Goal: Navigation & Orientation: Find specific page/section

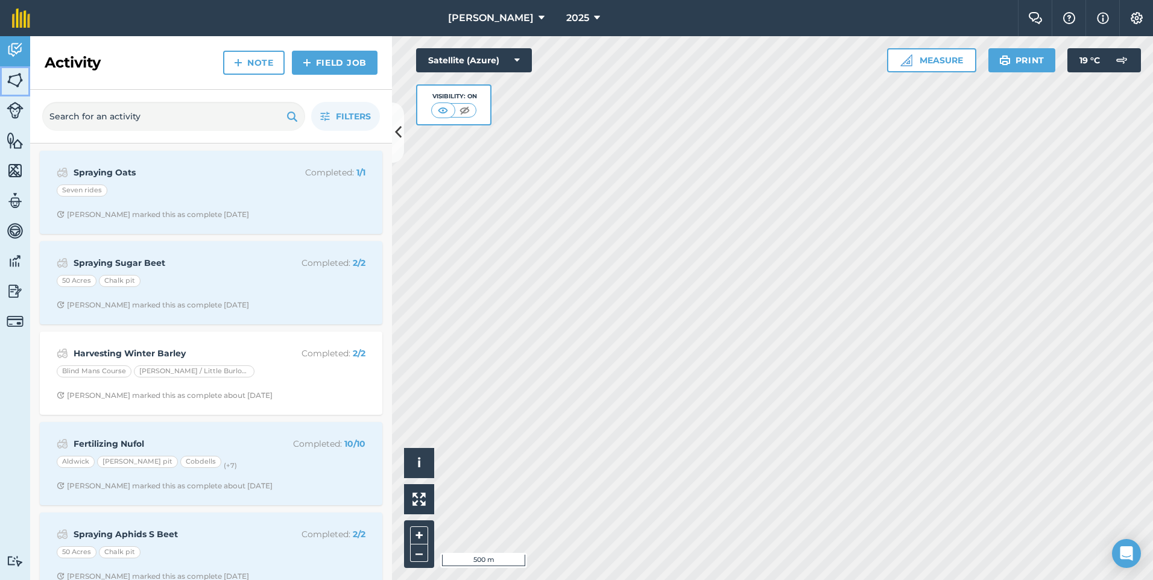
click at [16, 75] on img at bounding box center [15, 80] width 17 height 18
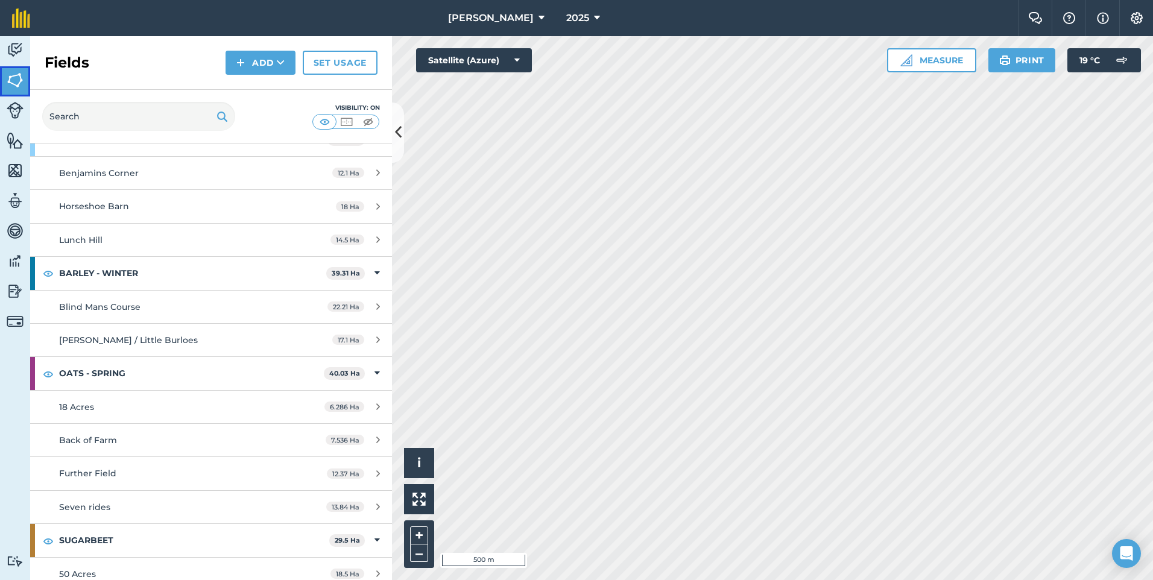
scroll to position [184, 0]
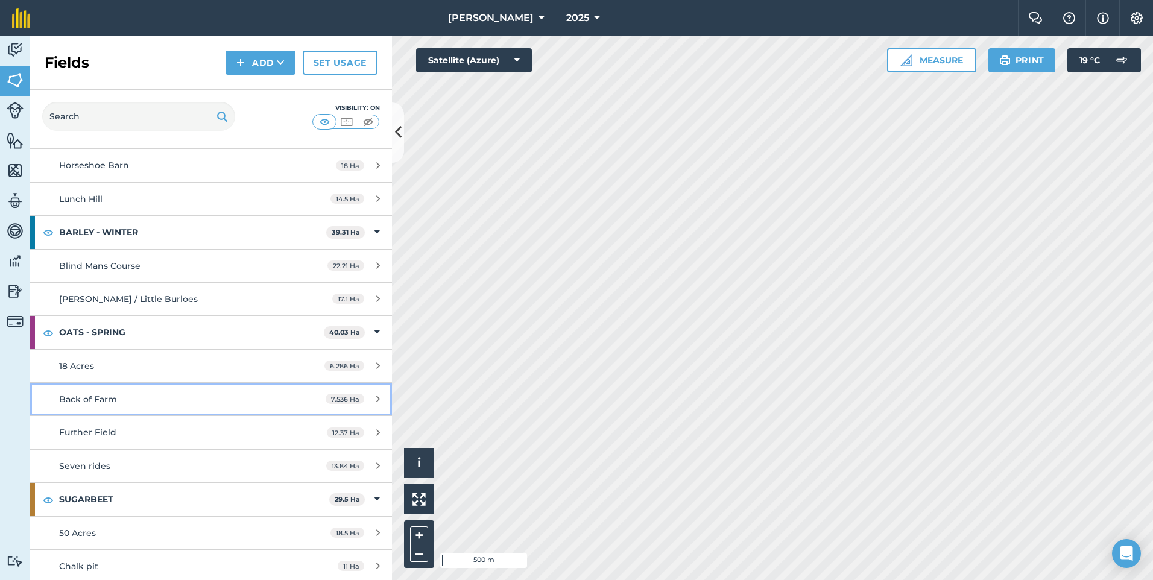
click at [333, 397] on span "7.536 Ha" at bounding box center [345, 399] width 39 height 10
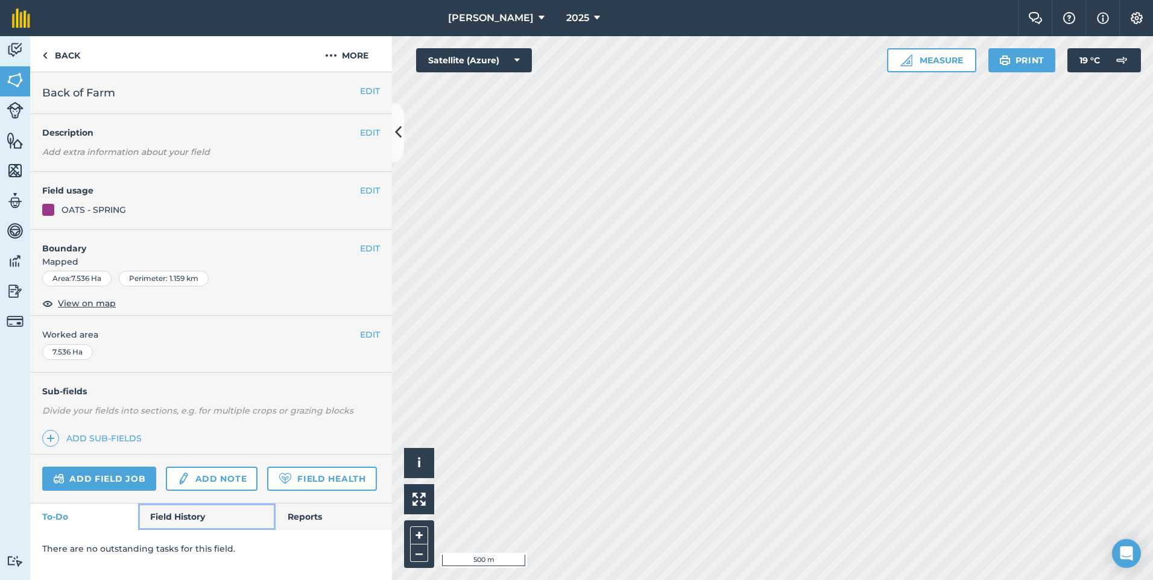
click at [195, 515] on link "Field History" at bounding box center [206, 516] width 137 height 27
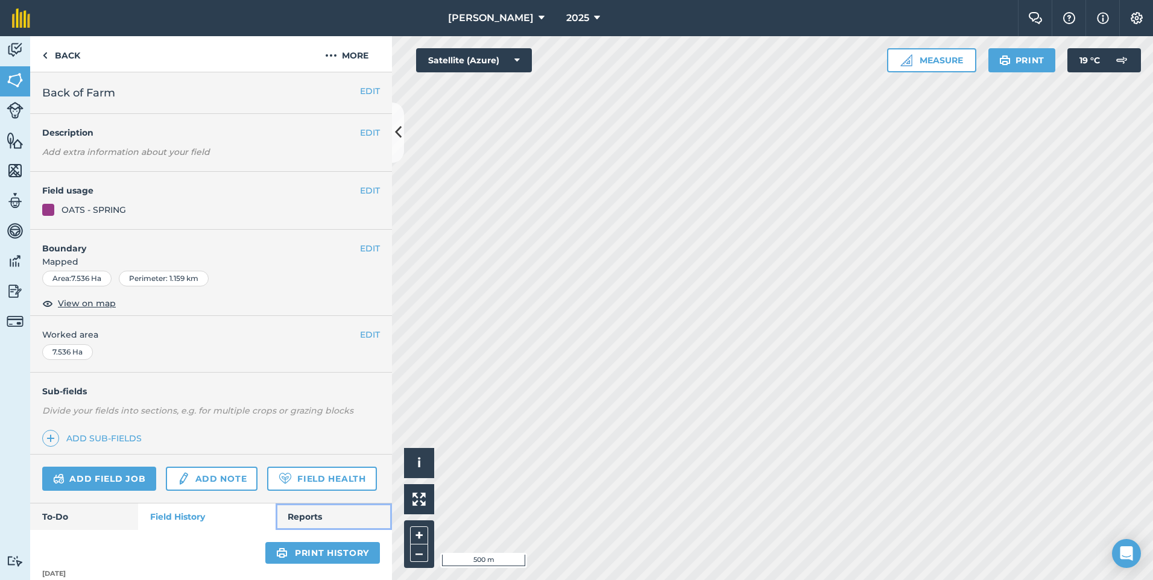
click at [310, 530] on link "Reports" at bounding box center [333, 516] width 116 height 27
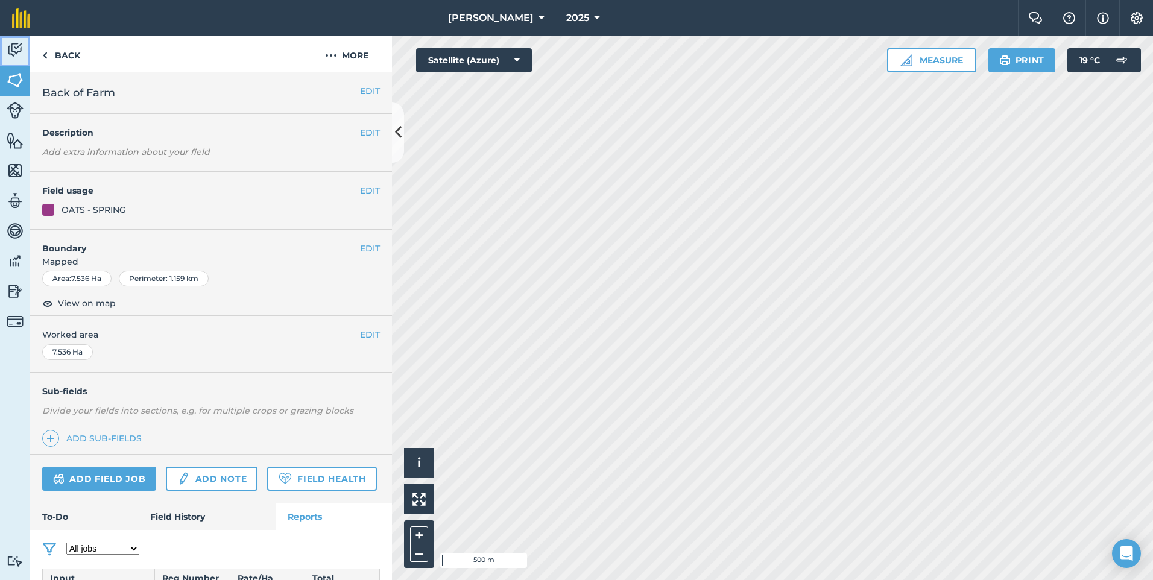
click at [12, 45] on img at bounding box center [15, 50] width 17 height 18
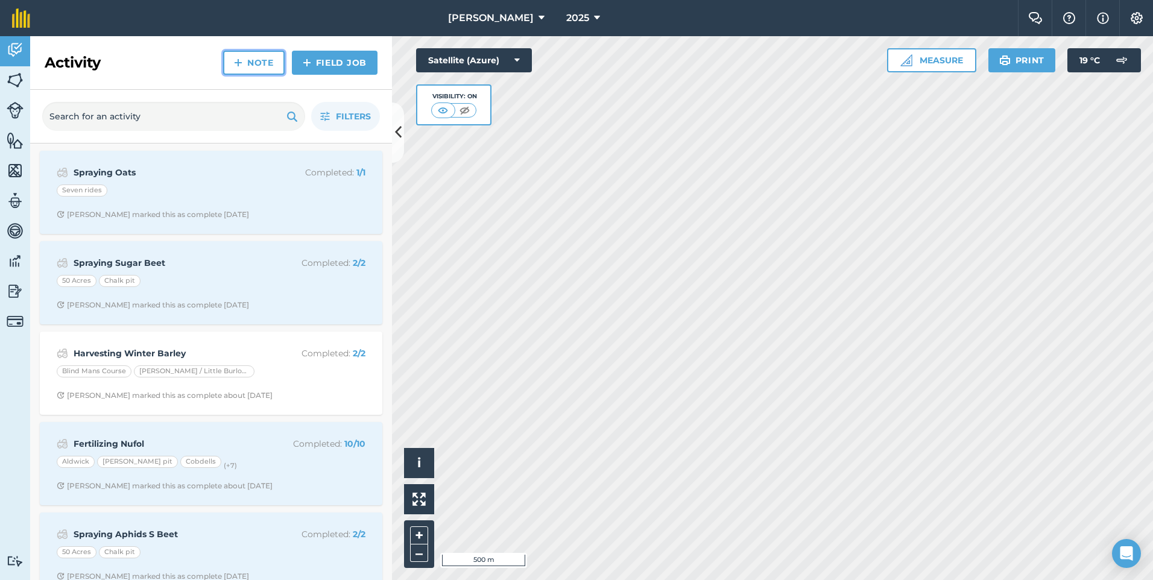
click at [250, 66] on link "Note" at bounding box center [253, 63] width 61 height 24
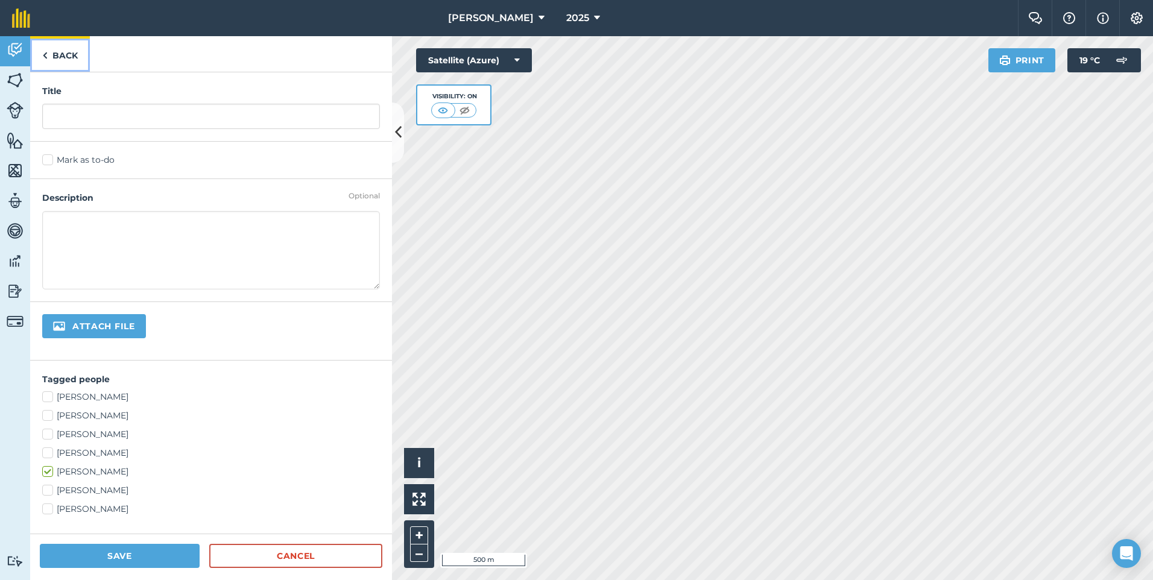
click at [52, 54] on link "Back" at bounding box center [60, 54] width 60 height 36
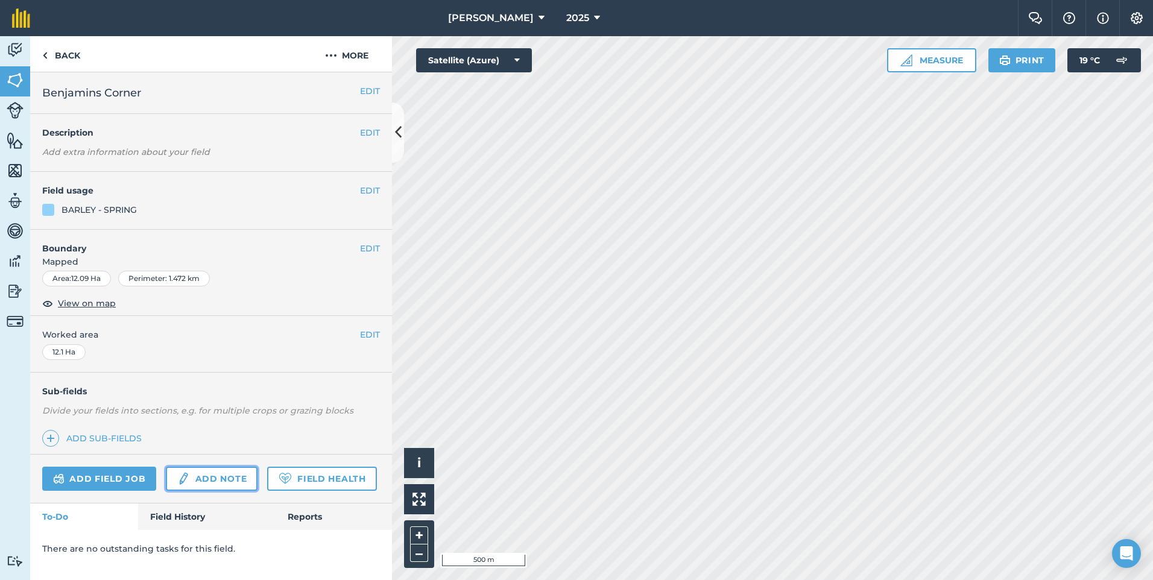
click at [195, 482] on link "Add note" at bounding box center [212, 479] width 92 height 24
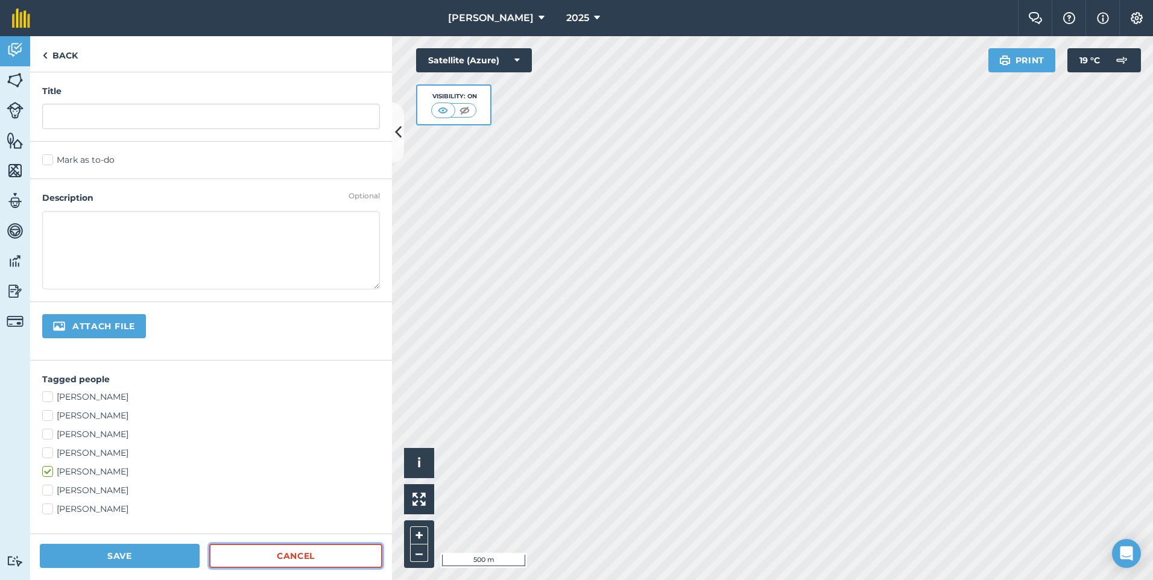
click at [238, 563] on link "Cancel" at bounding box center [295, 556] width 173 height 24
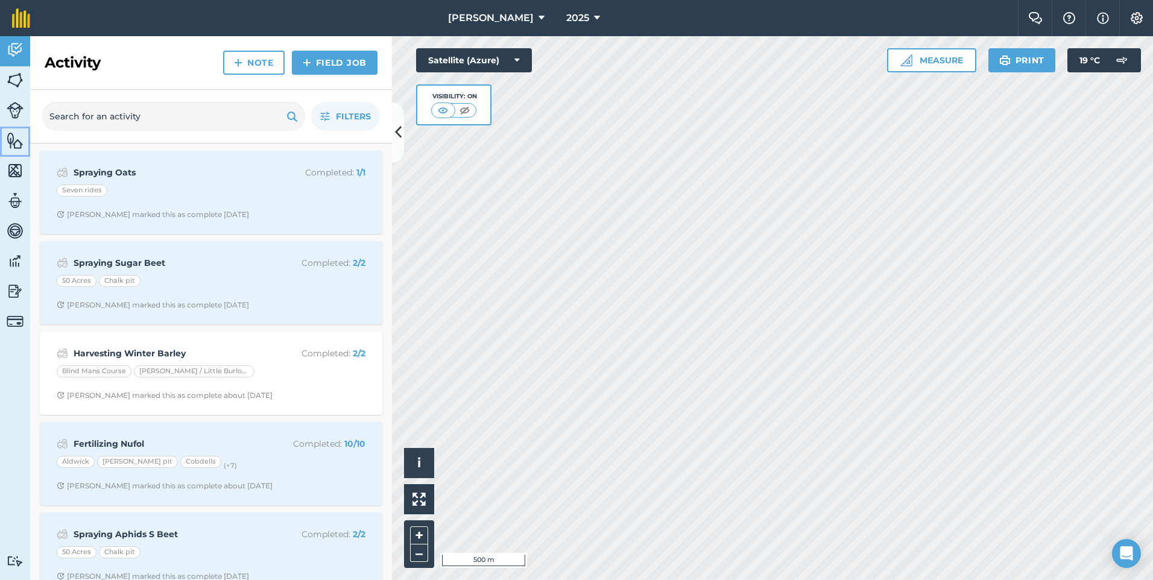
click at [16, 149] on img at bounding box center [15, 140] width 17 height 18
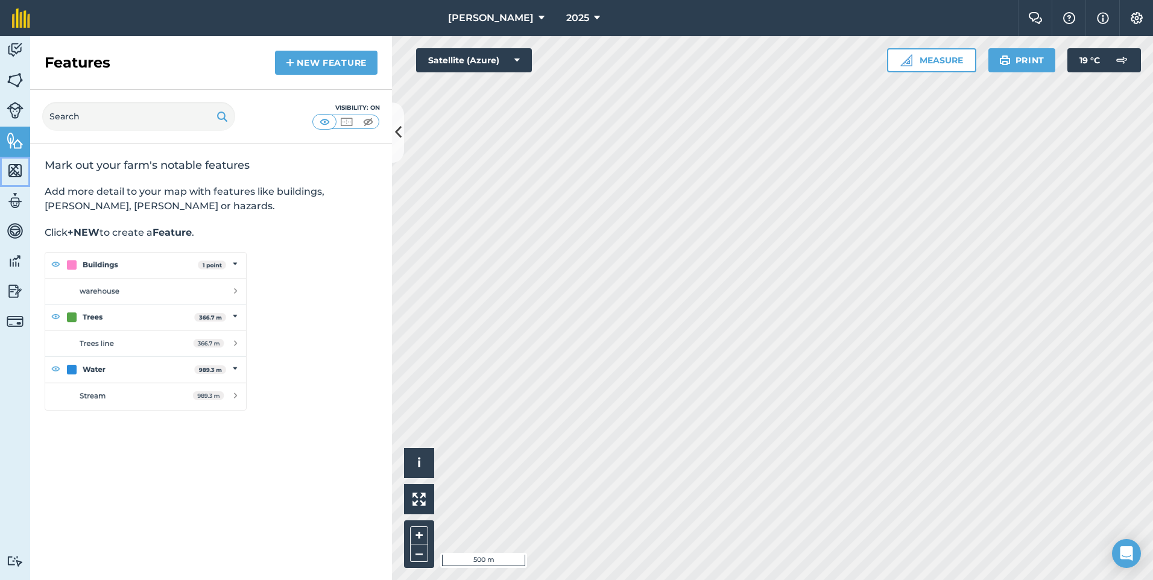
click at [16, 166] on img at bounding box center [15, 171] width 17 height 18
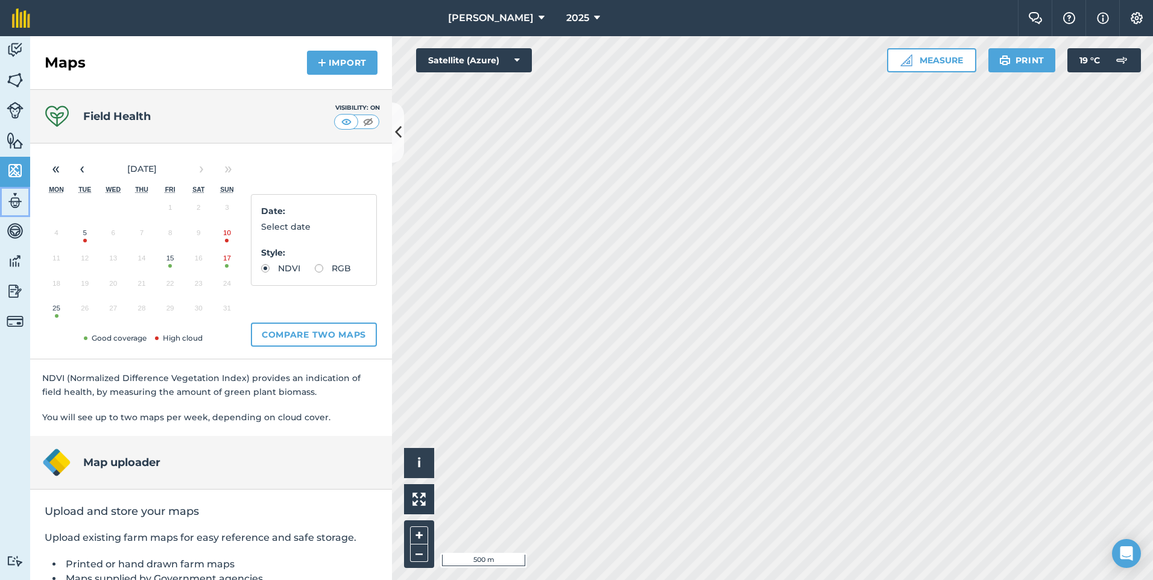
click at [17, 197] on img at bounding box center [15, 201] width 17 height 18
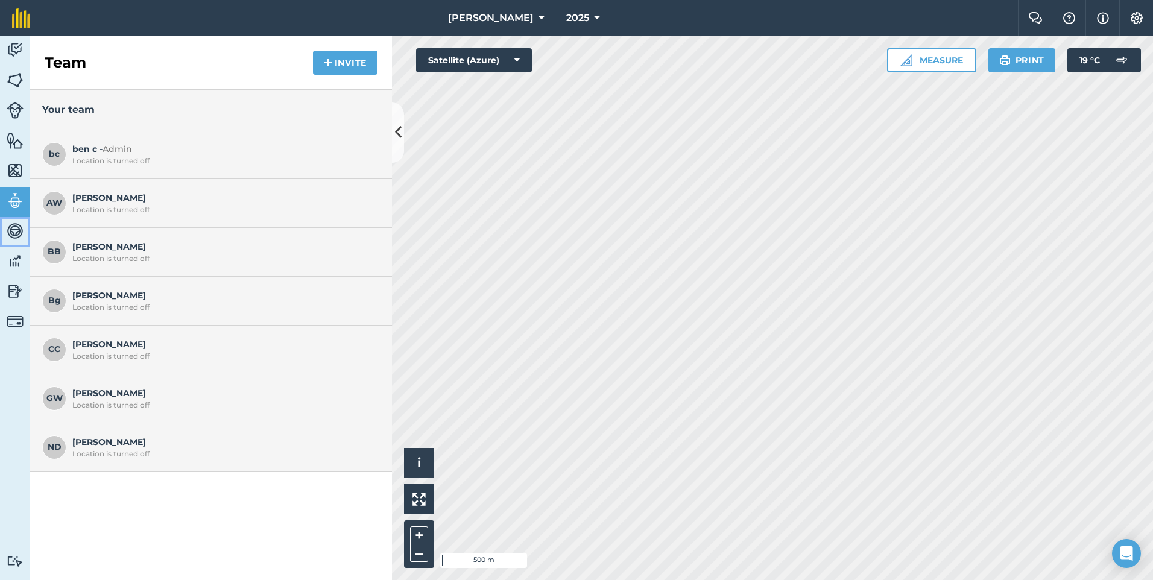
click at [10, 229] on img at bounding box center [15, 231] width 17 height 18
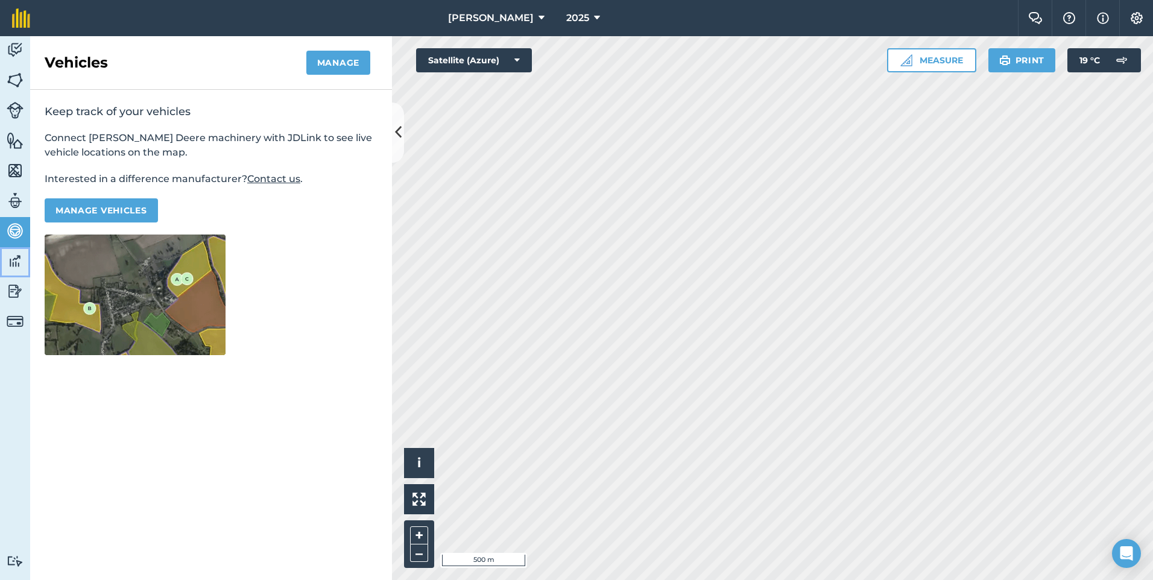
click at [16, 260] on img at bounding box center [15, 261] width 17 height 18
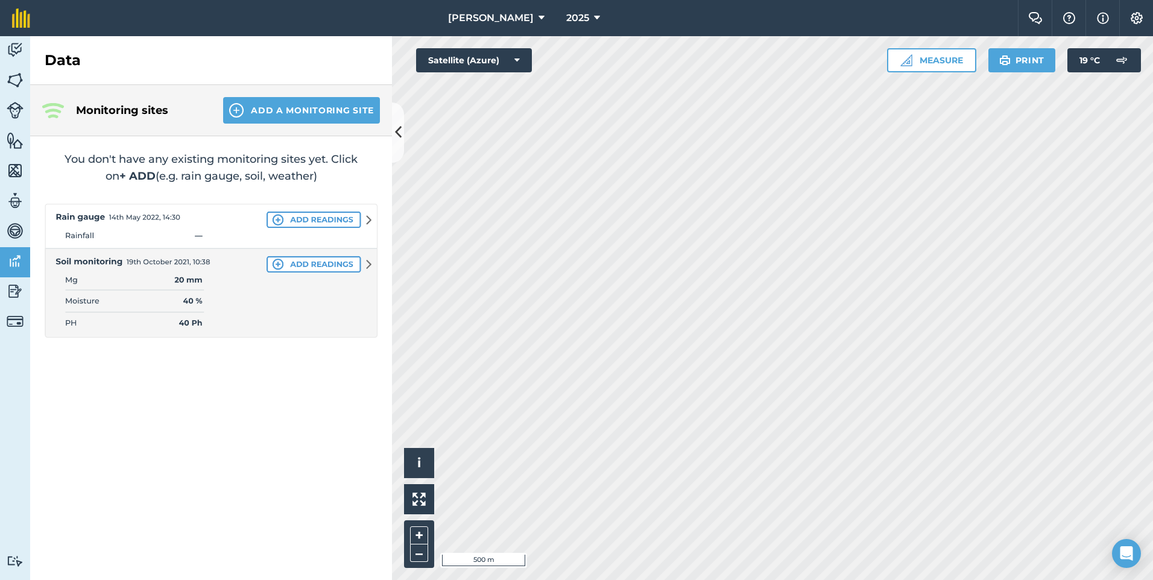
click at [296, 220] on img at bounding box center [211, 271] width 333 height 134
click at [368, 219] on img at bounding box center [211, 271] width 333 height 134
click at [365, 220] on img at bounding box center [211, 271] width 333 height 134
click at [282, 214] on img at bounding box center [211, 271] width 333 height 134
click at [262, 113] on button "Add a Monitoring Site" at bounding box center [301, 110] width 157 height 27
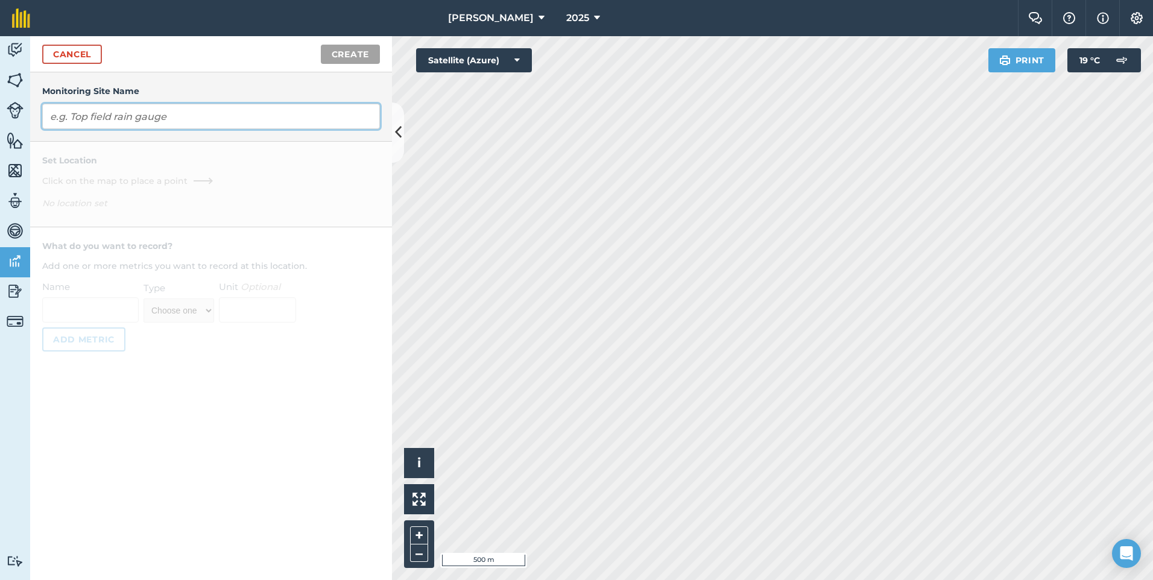
click at [169, 118] on input "text" at bounding box center [211, 116] width 338 height 25
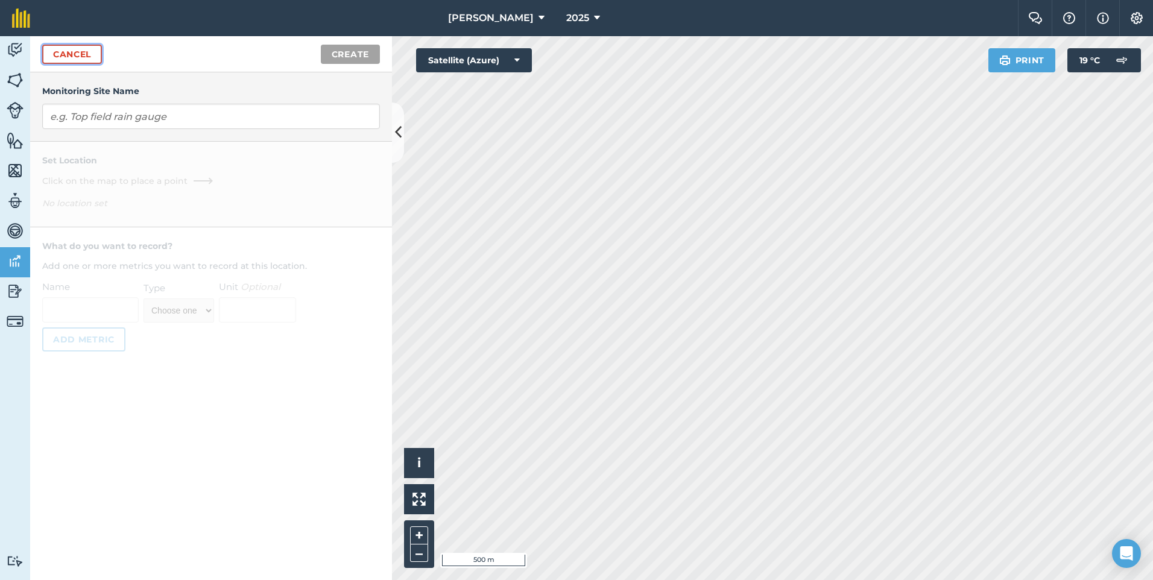
click at [95, 54] on link "Cancel" at bounding box center [72, 54] width 60 height 19
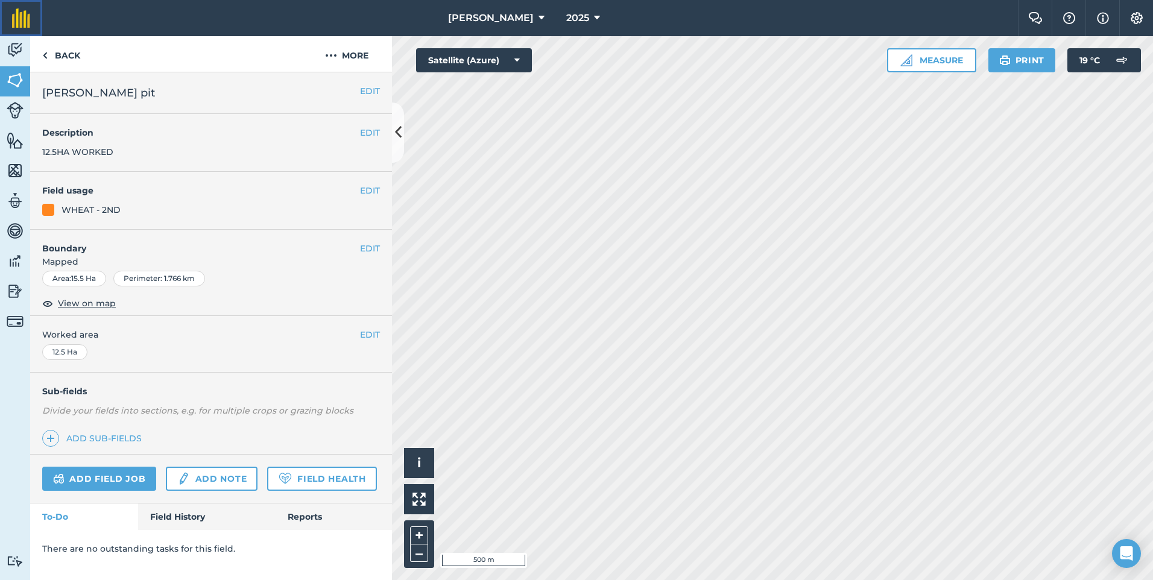
click at [20, 22] on img at bounding box center [21, 17] width 18 height 19
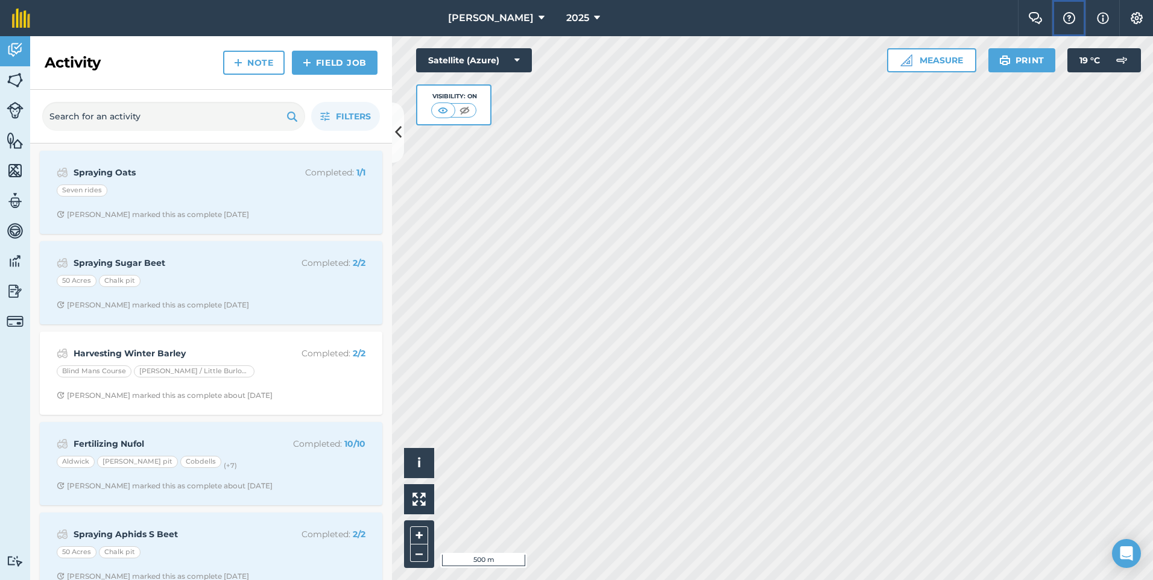
click at [1067, 19] on img at bounding box center [1069, 18] width 14 height 12
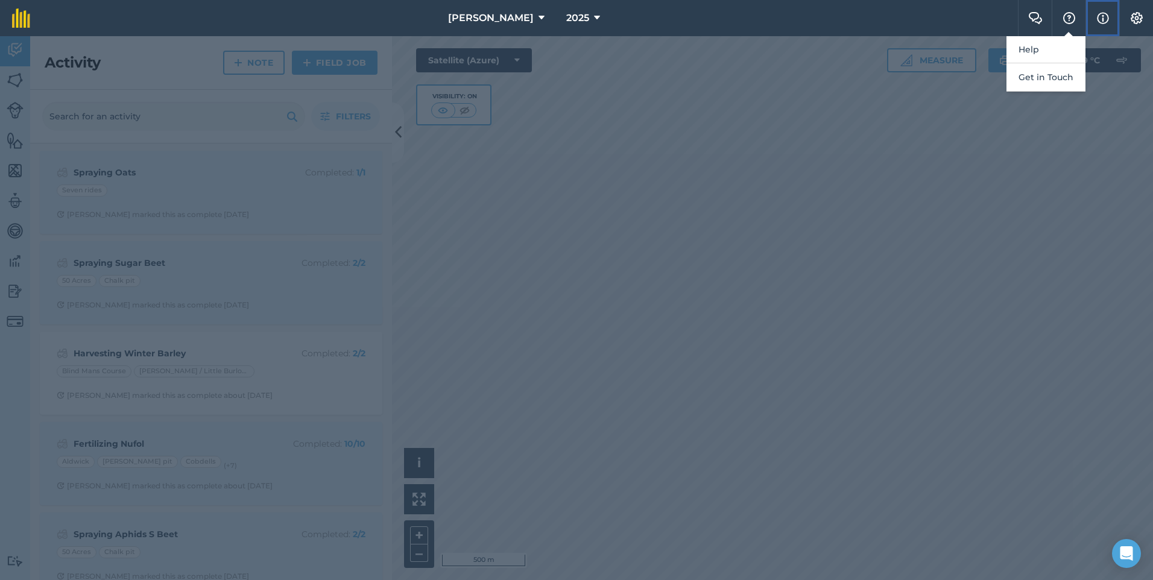
click at [1104, 15] on img at bounding box center [1103, 18] width 12 height 14
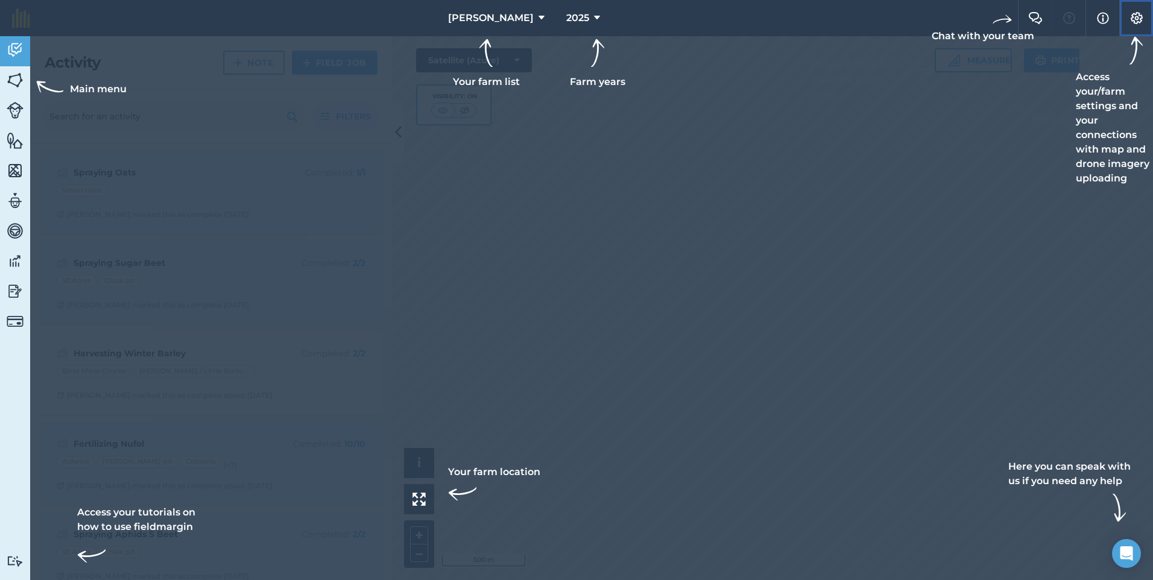
click at [1133, 18] on img at bounding box center [1136, 18] width 14 height 12
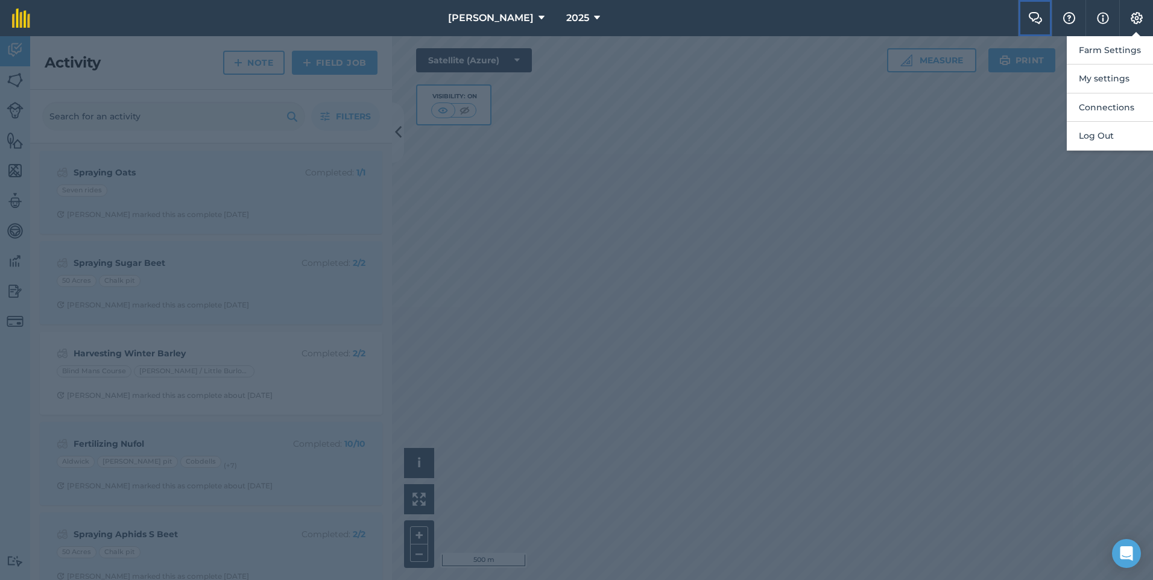
click at [1031, 13] on img at bounding box center [1035, 18] width 14 height 12
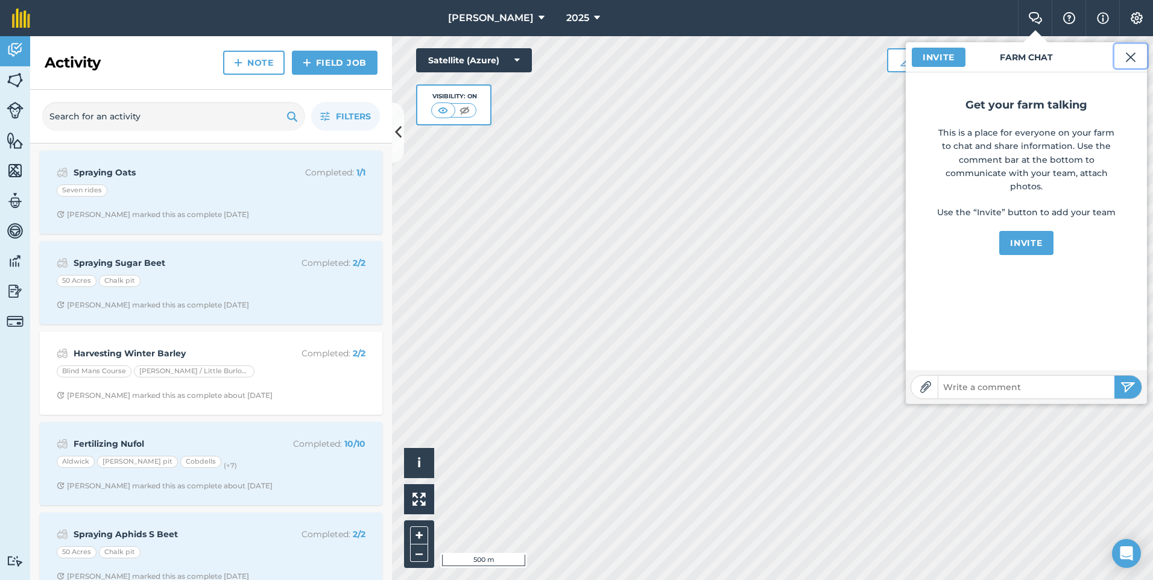
click at [1127, 59] on img at bounding box center [1130, 57] width 11 height 14
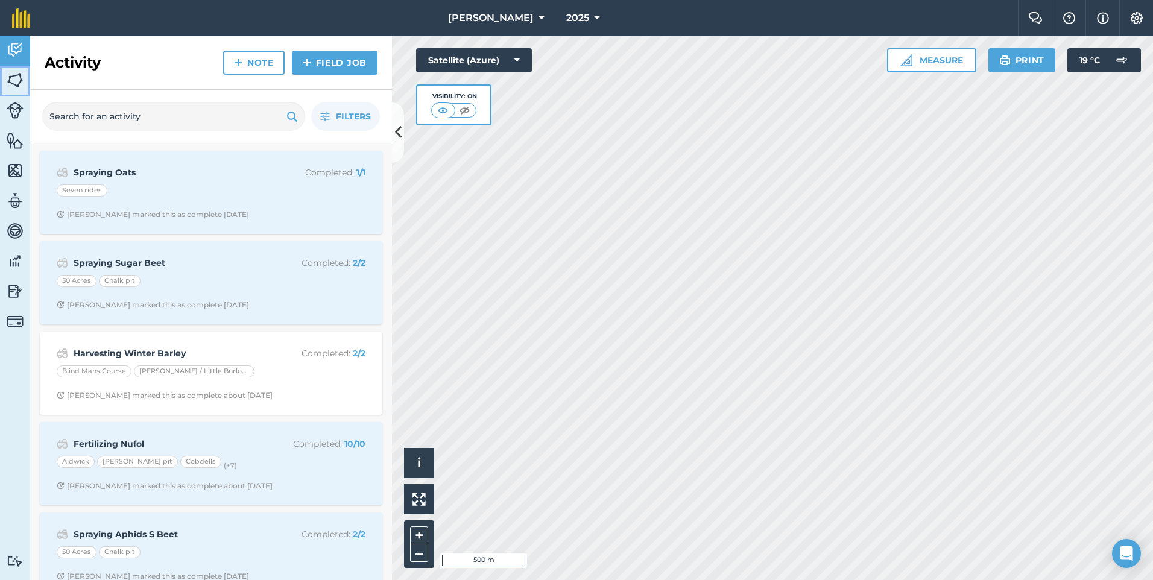
click at [17, 72] on img at bounding box center [15, 80] width 17 height 18
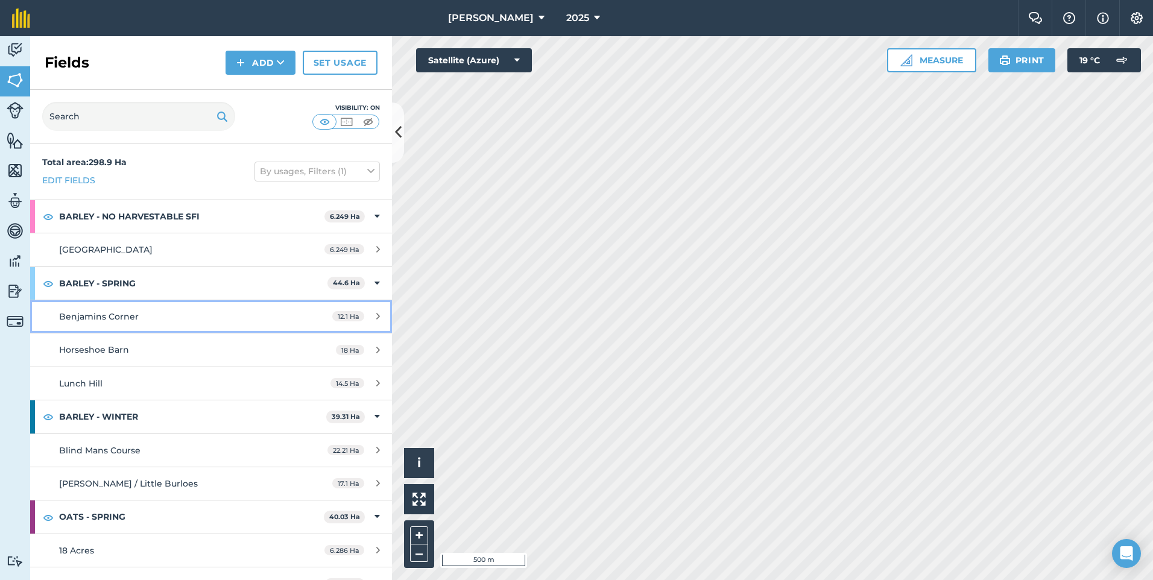
click at [113, 313] on span "Benjamins Corner" at bounding box center [99, 316] width 80 height 11
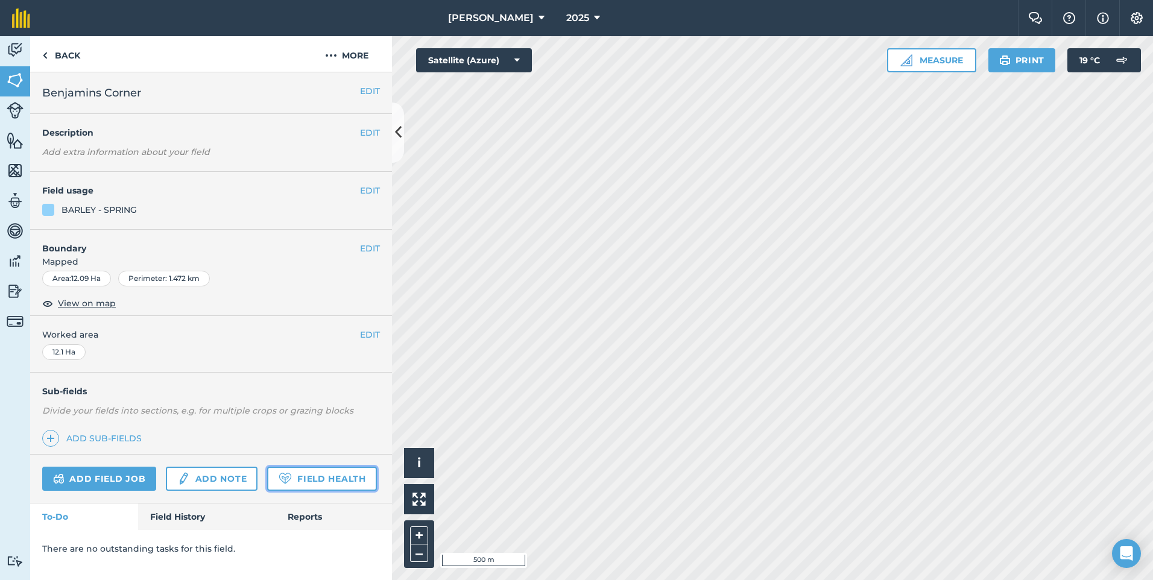
click at [329, 480] on link "Field Health" at bounding box center [321, 479] width 109 height 24
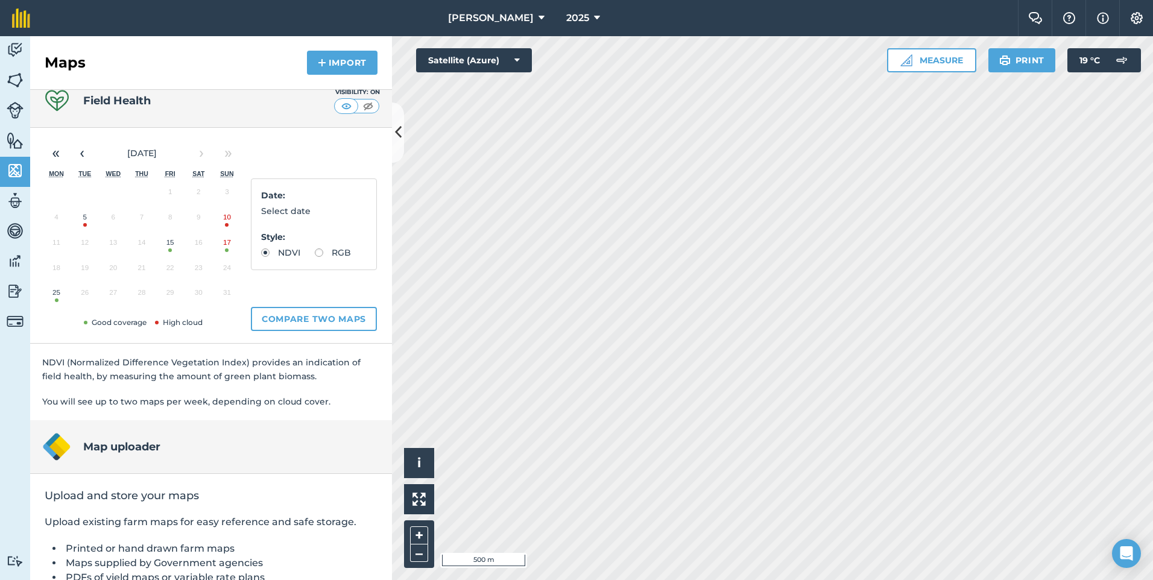
scroll to position [100, 0]
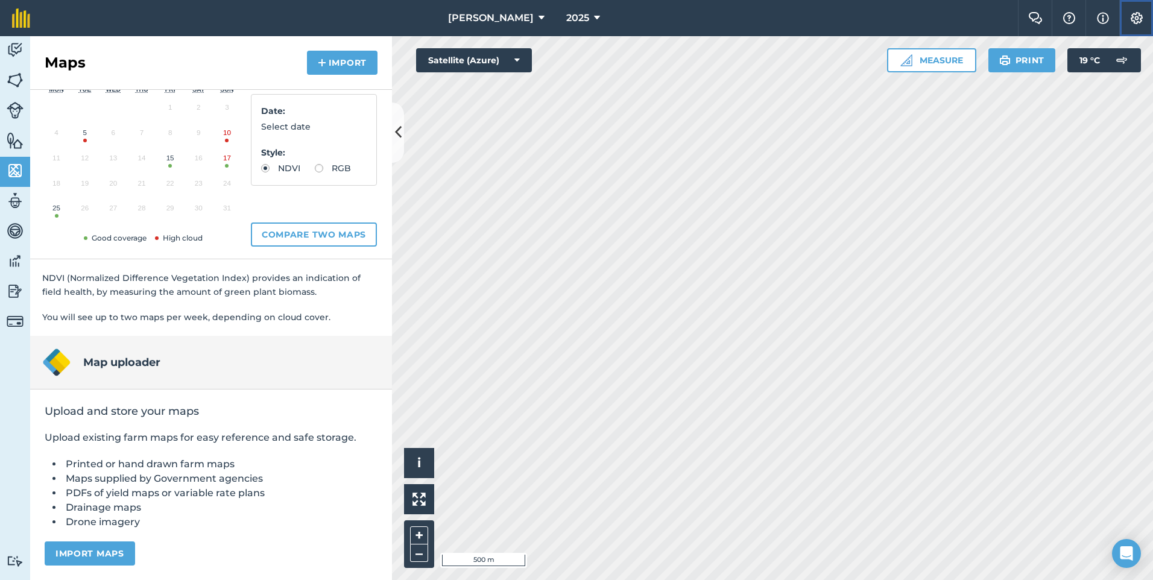
click at [1137, 16] on img at bounding box center [1136, 18] width 14 height 12
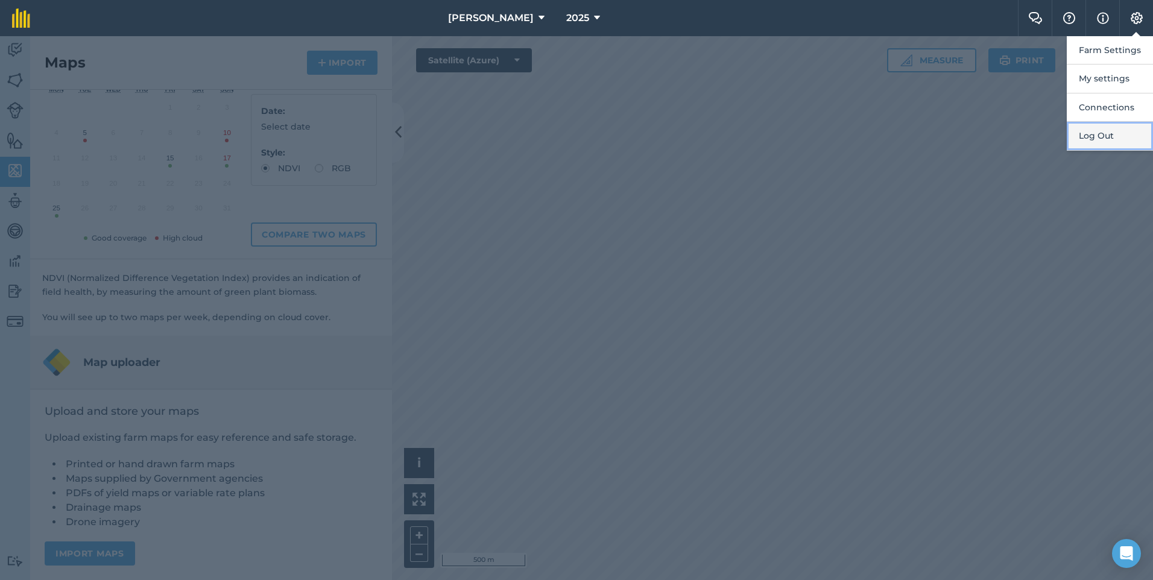
click at [1095, 134] on button "Log Out" at bounding box center [1109, 136] width 86 height 28
